Goal: Book appointment/travel/reservation

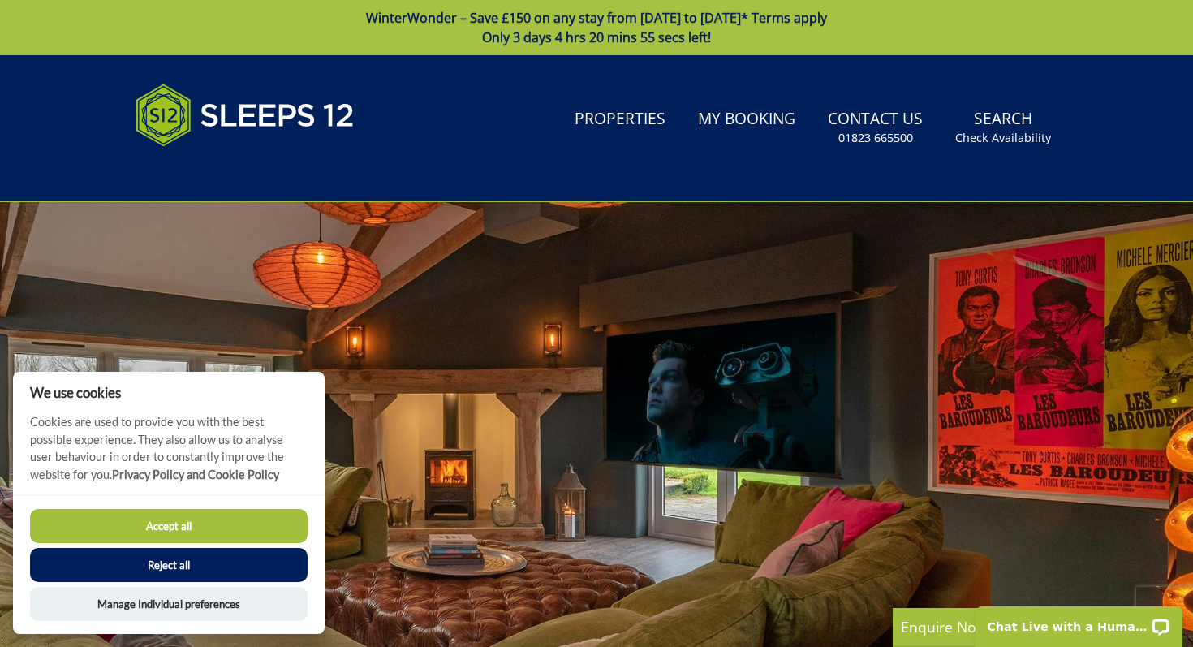
click at [203, 526] on button "Accept all" at bounding box center [169, 526] width 278 height 34
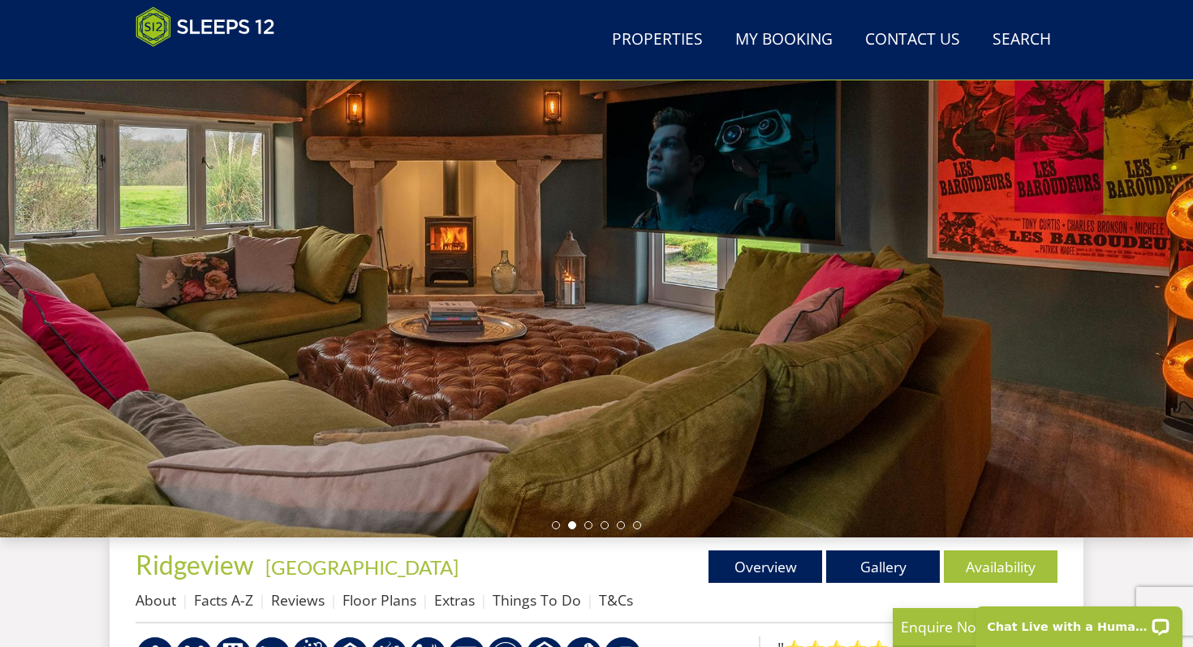
scroll to position [170, 0]
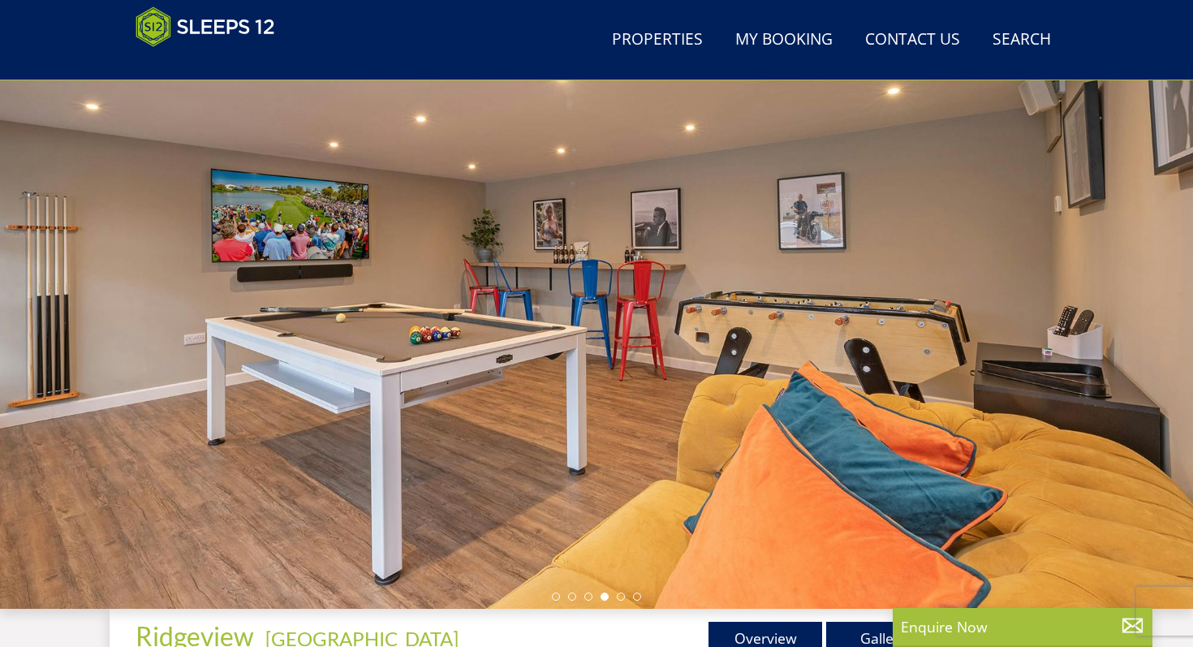
scroll to position [96, 0]
click at [848, 356] on div at bounding box center [596, 324] width 1193 height 568
click at [667, 454] on div at bounding box center [596, 324] width 1193 height 568
click at [619, 595] on li at bounding box center [621, 596] width 8 height 8
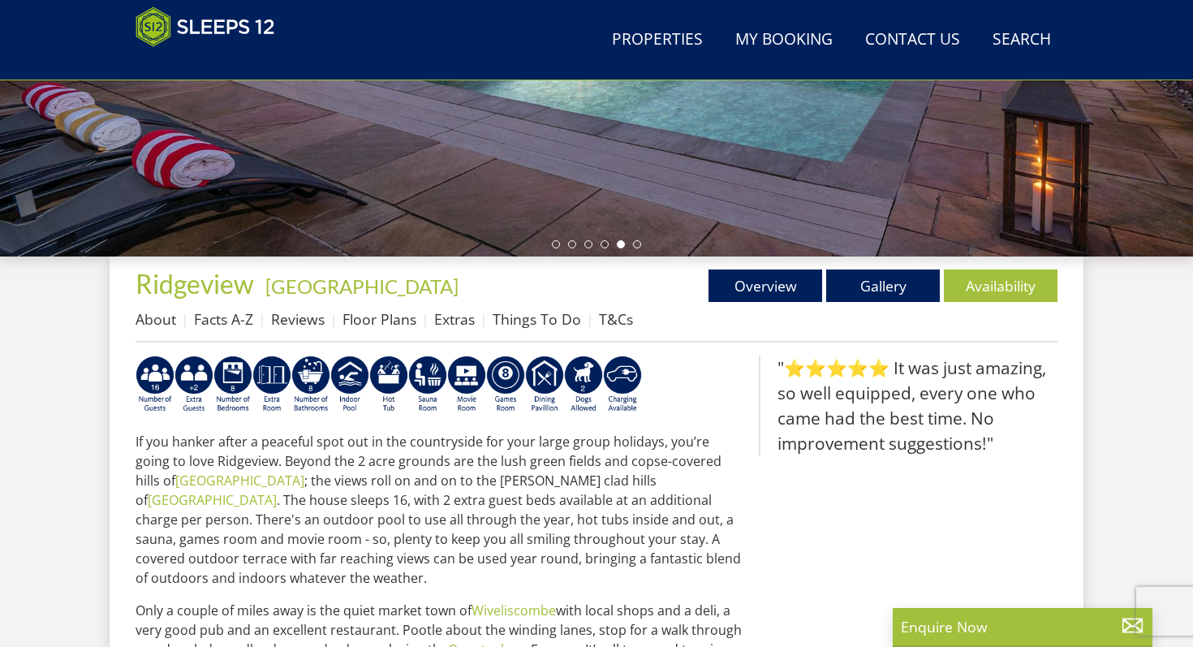
scroll to position [450, 0]
